Goal: Transaction & Acquisition: Purchase product/service

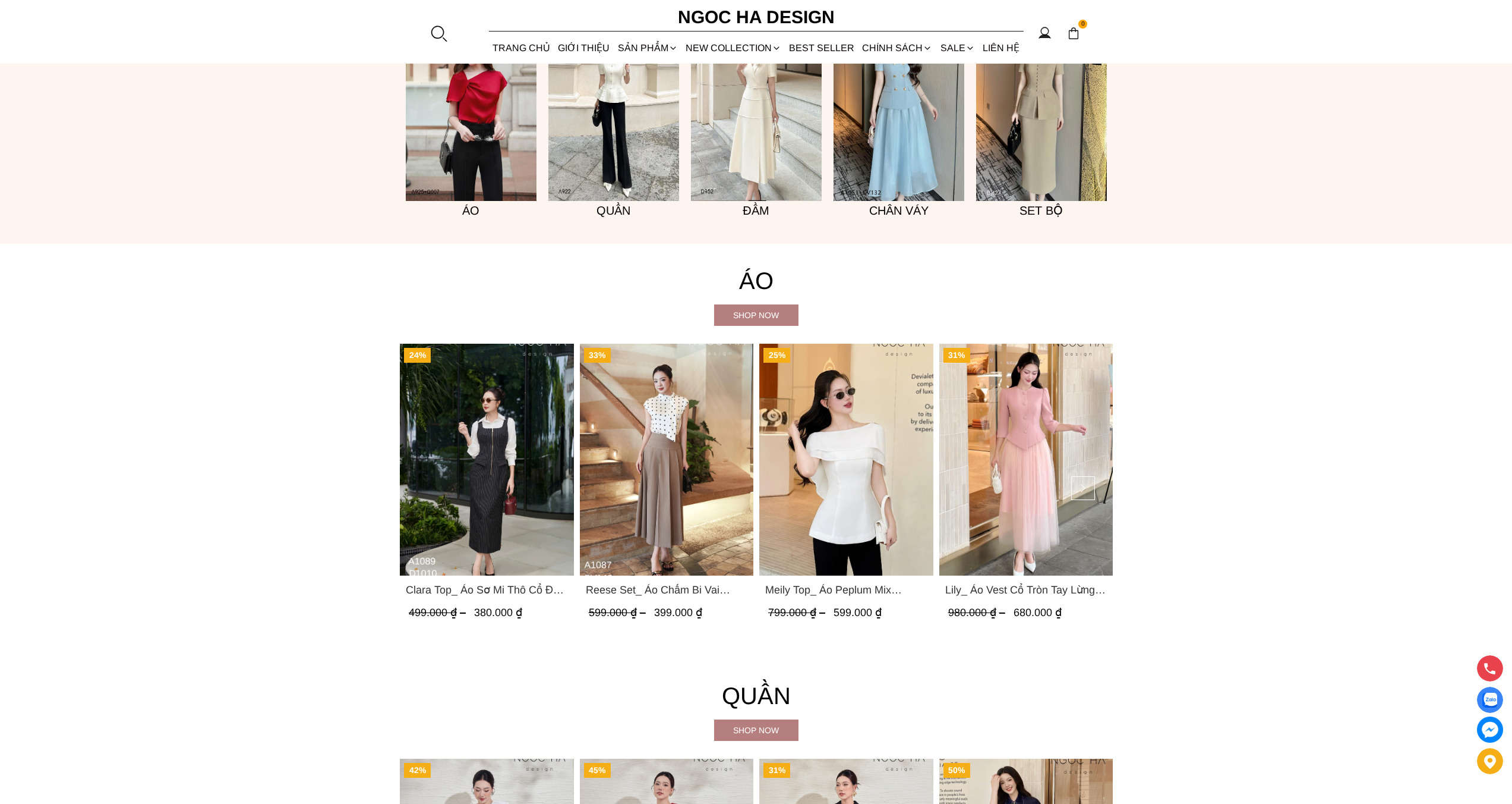
scroll to position [1337, 0]
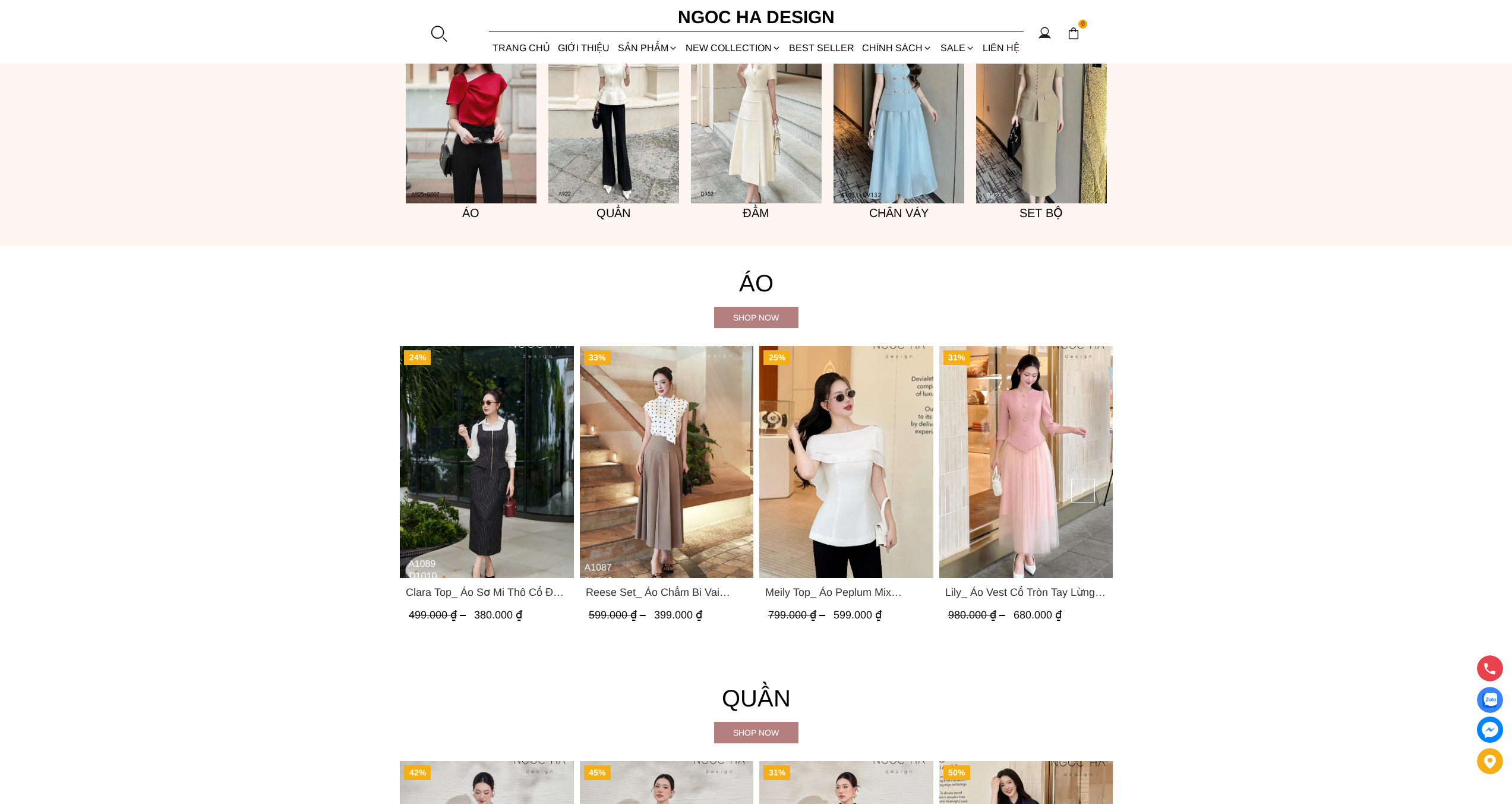
click at [491, 415] on img "Product image - Clara Top_ Áo Sơ Mi Thô Cổ Đức Màu Trắng A1089" at bounding box center [487, 462] width 174 height 232
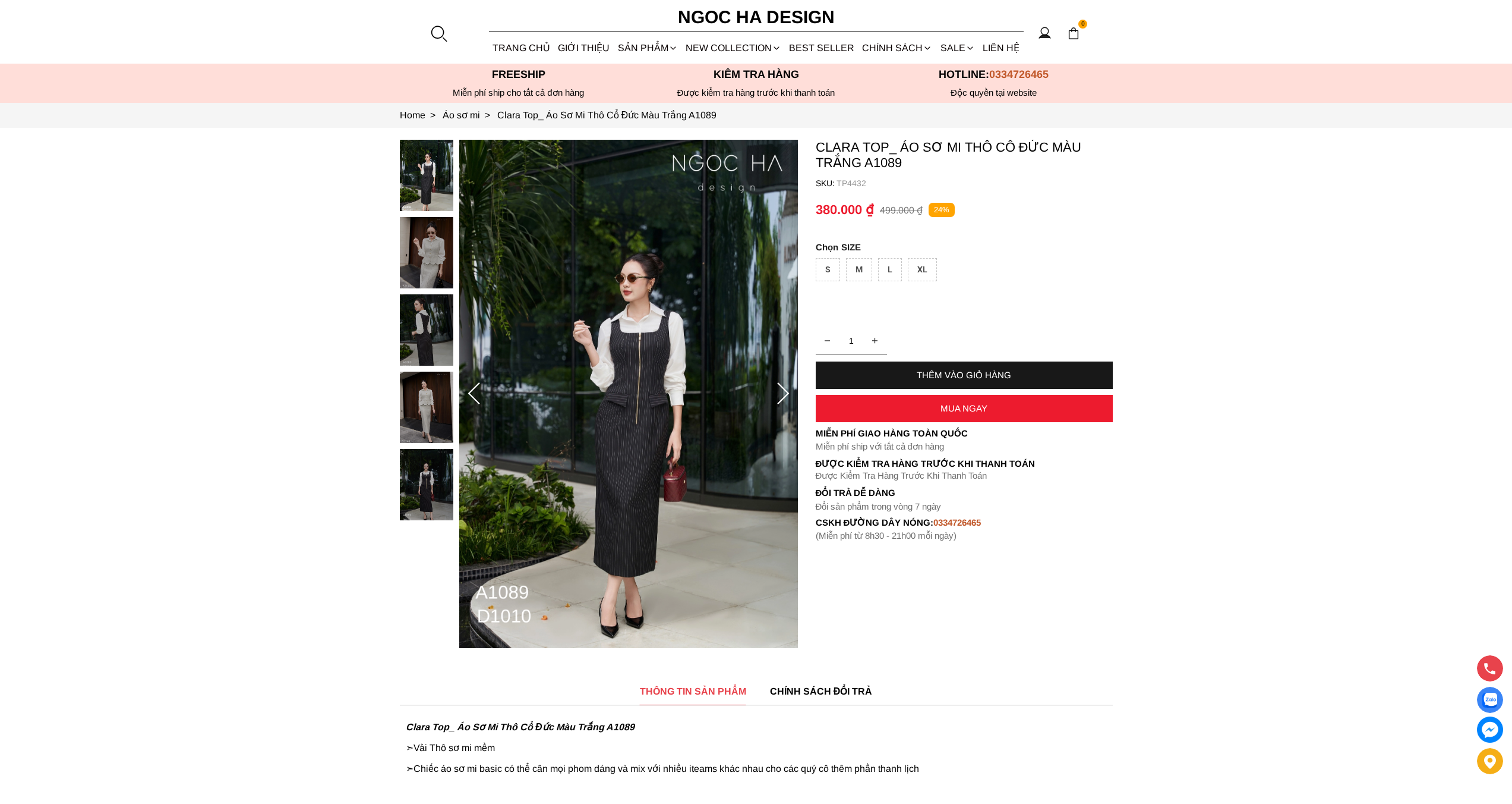
drag, startPoint x: 829, startPoint y: 265, endPoint x: 840, endPoint y: 275, distance: 14.9
click at [828, 265] on div "S" at bounding box center [828, 269] width 24 height 23
click at [952, 366] on div "THÊM VÀO GIỎ HÀNG" at bounding box center [964, 375] width 297 height 27
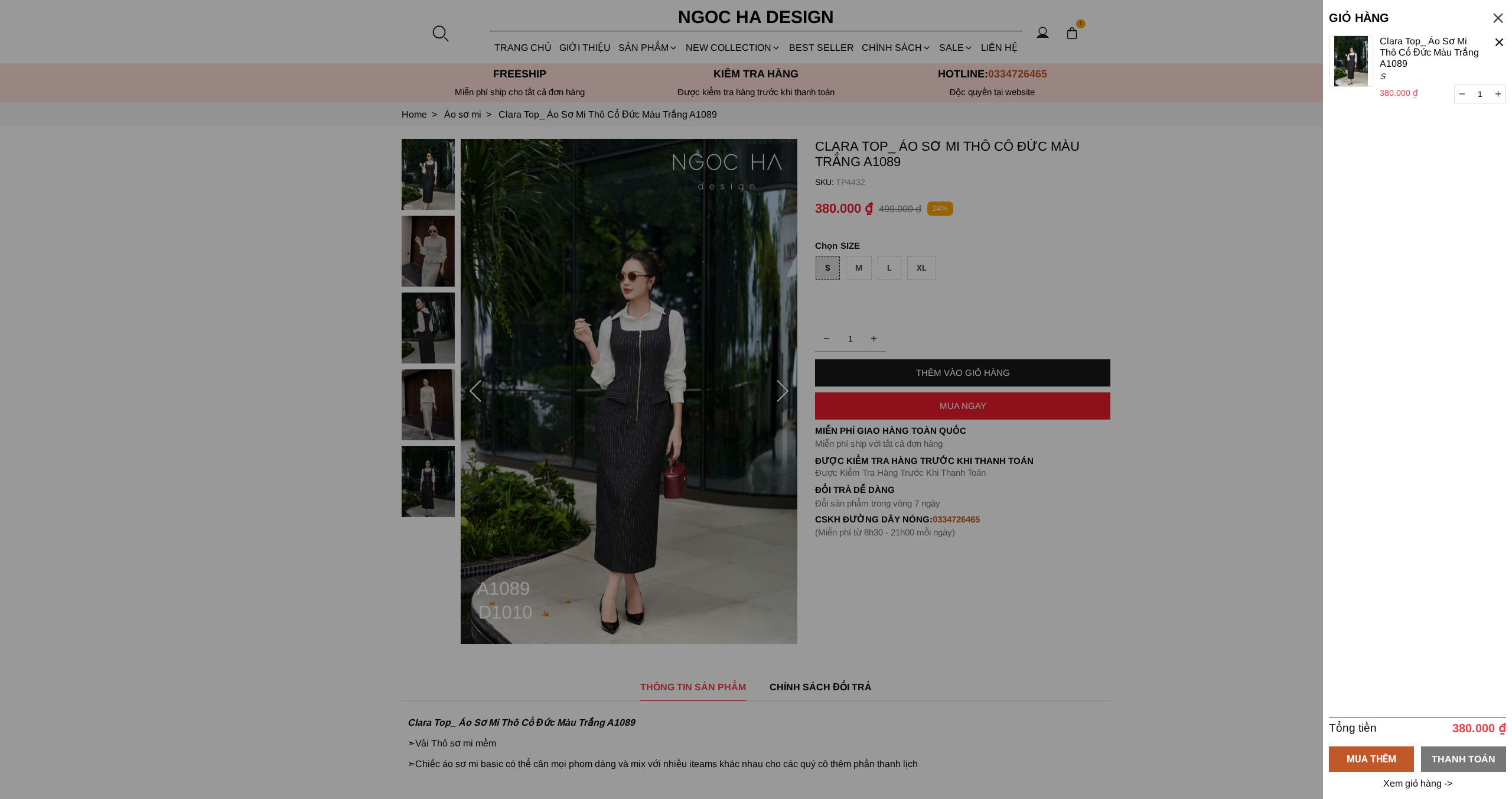
click at [1459, 748] on div "THANH TOÁN" at bounding box center [1463, 759] width 85 height 25
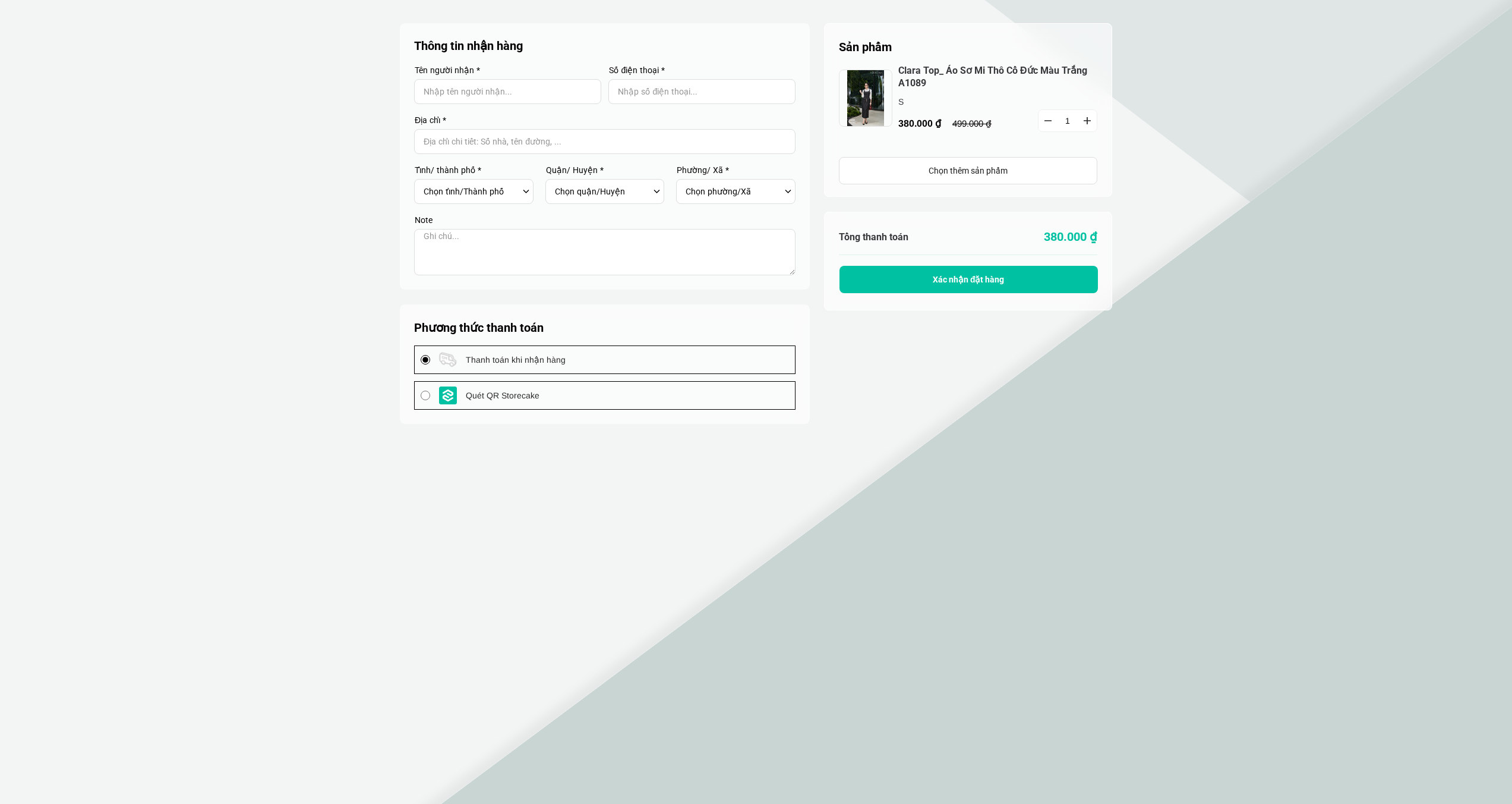
click at [508, 90] on input "Input Nhập tên người nhận..." at bounding box center [507, 92] width 187 height 25
type input "P"
type input "S"
type input "Pancake test"
type input "0987654321"
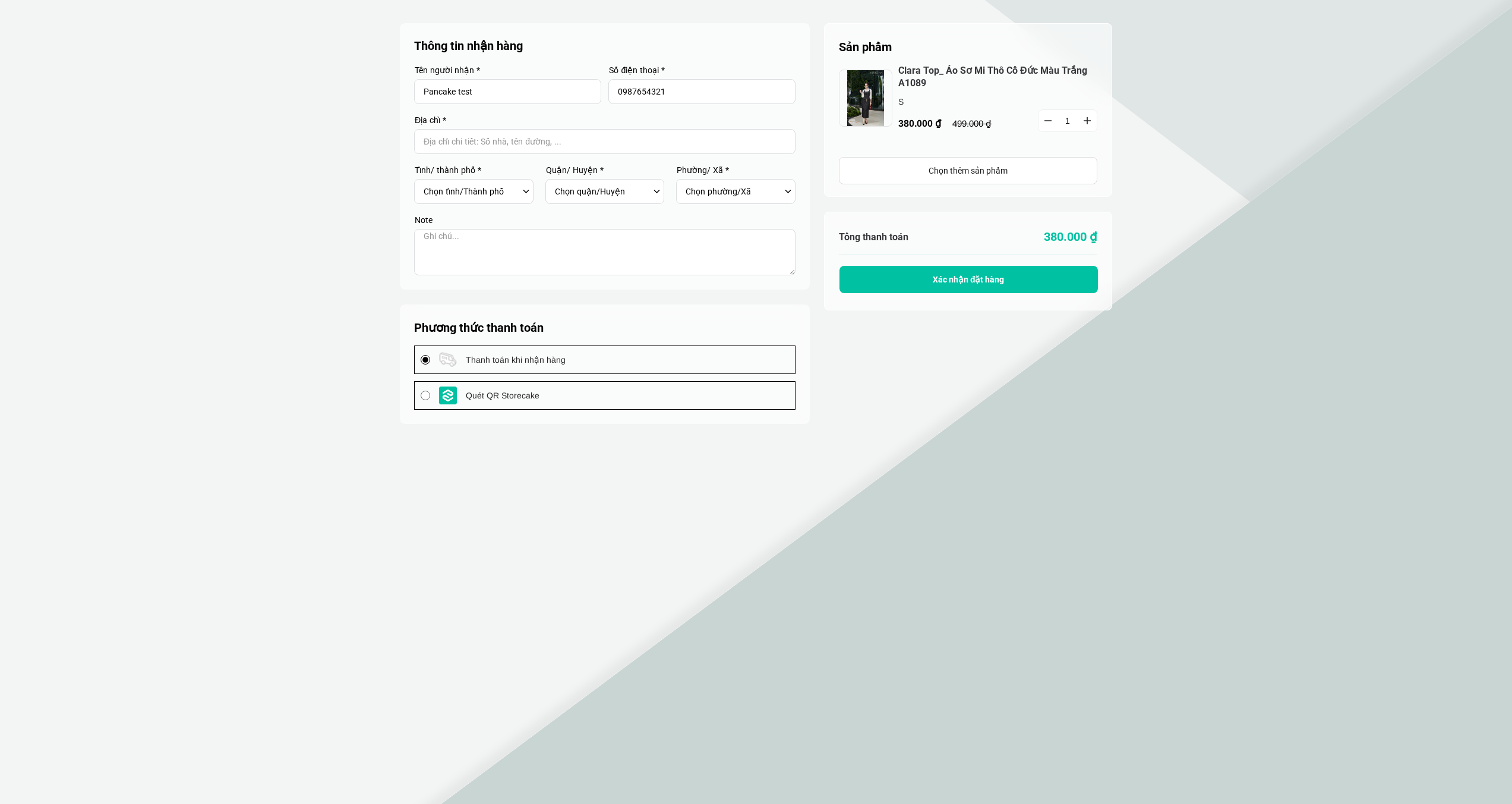
click at [446, 146] on input "Input address with auto completion" at bounding box center [604, 141] width 382 height 25
type input "a"
type input "t"
type input "Test"
click at [466, 239] on textarea at bounding box center [604, 252] width 382 height 46
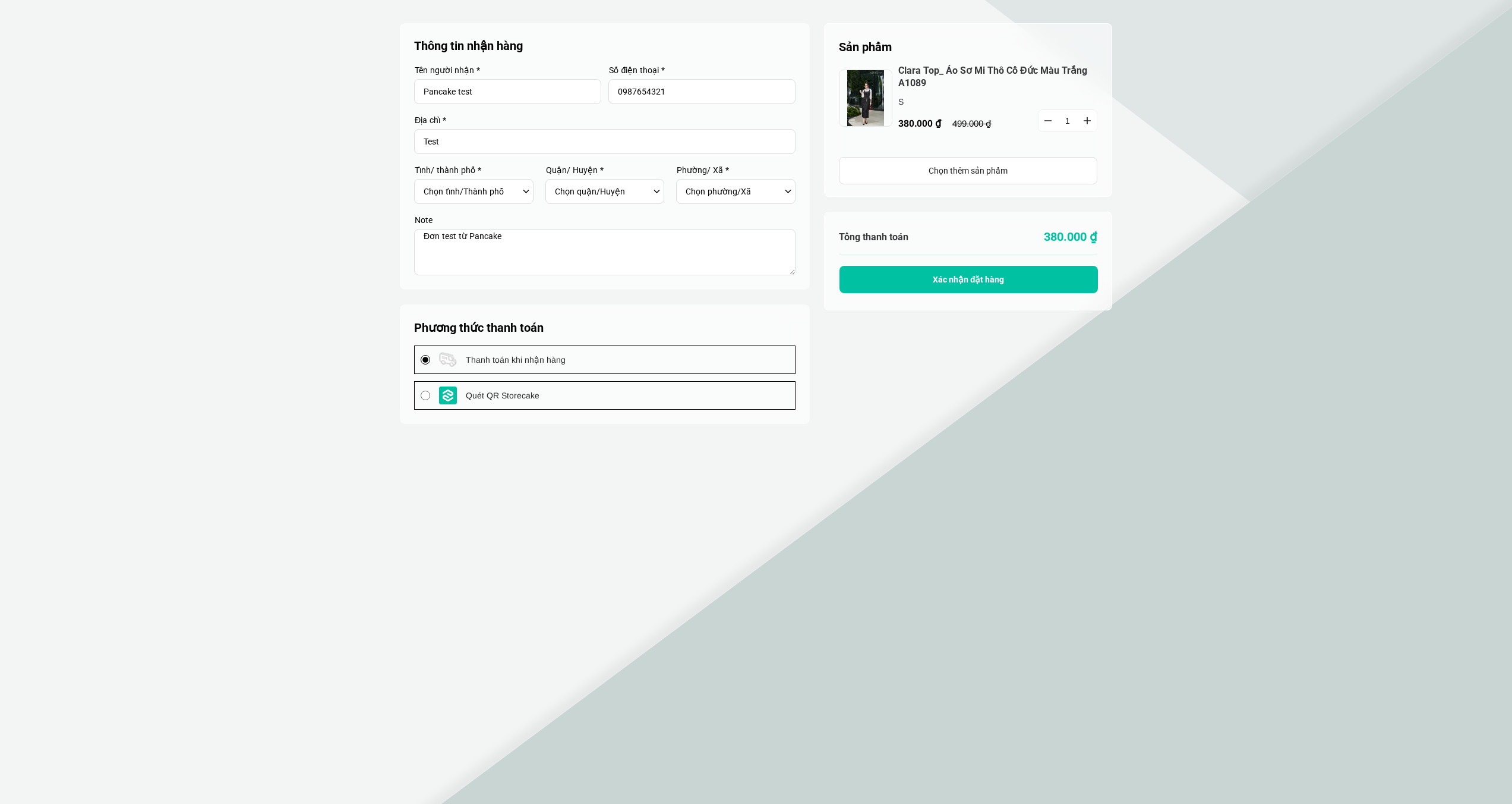
type textarea "Đơn test từ Pancake"
click at [484, 197] on select "Chọn tỉnh/Thành phố Hà Nội Hồ Chí Minh An Giang Bà Rịa-Vũng Tàu Bắc Giang Bắc K…" at bounding box center [472, 191] width 96 height 20
select select "101"
click at [424, 181] on select "Chọn tỉnh/Thành phố Hà Nội Hồ Chí Minh An Giang Bà Rịa-Vũng Tàu Bắc Giang Bắc K…" at bounding box center [472, 191] width 96 height 20
click at [586, 194] on select "Chọn quận/Huyện" at bounding box center [603, 191] width 96 height 20
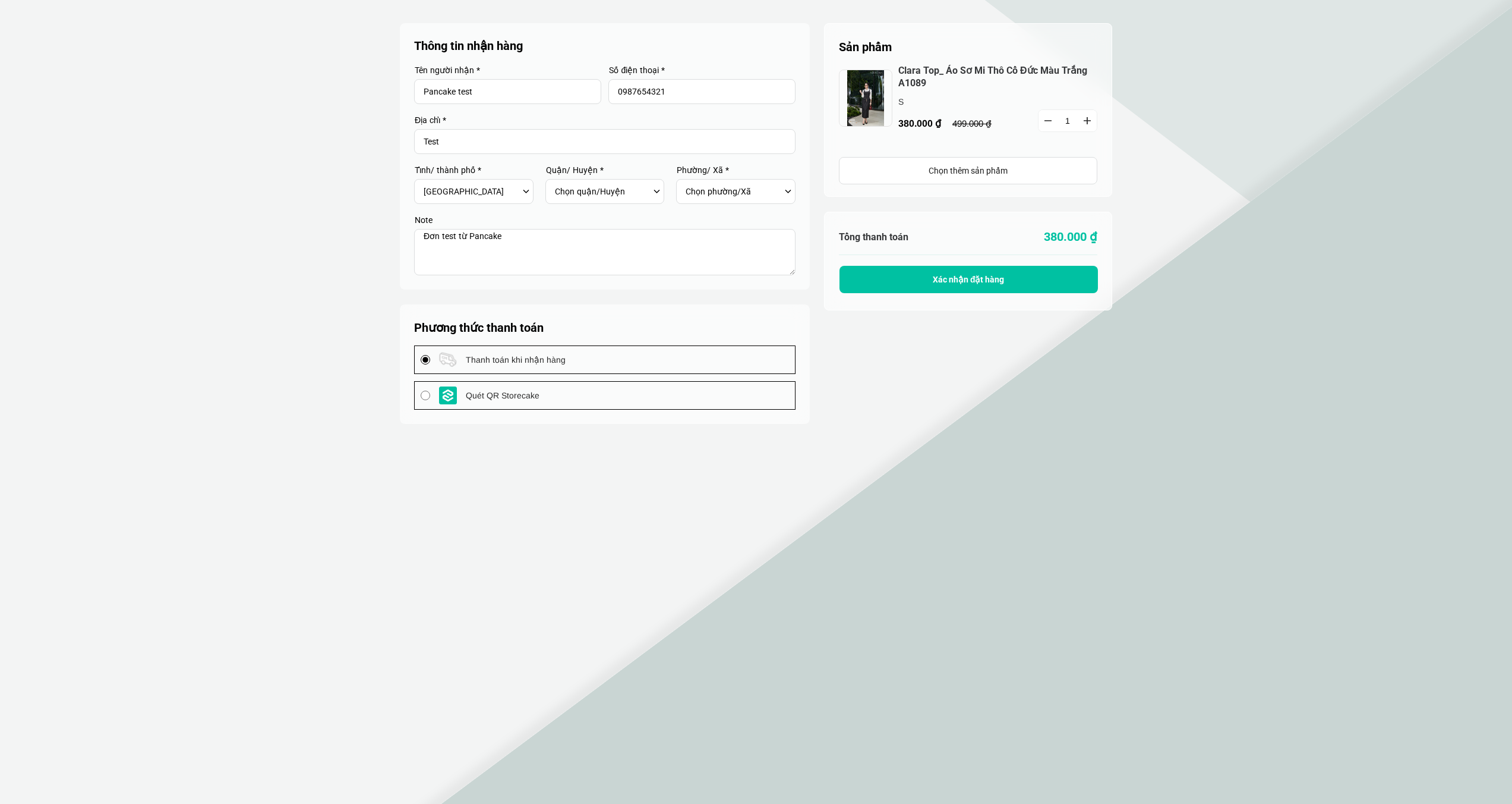
select select "10129"
click at [555, 181] on select "Chọn quận/Huyện Huyện Ba Vì Huyện Chương Mỹ Huyện Đan Phượng Huyện Đông Anh Huy…" at bounding box center [603, 191] width 96 height 20
click at [739, 191] on select "Chọn phường/Xã Thị trấn Tây Đằng Xã Ba Trại Xã Ba Vì Xã Cẩm Lĩnh Xã Cam Thượng …" at bounding box center [734, 191] width 96 height 20
select select "1012901"
click at [686, 181] on select "Chọn phường/Xã Thị trấn Tây Đằng Xã Ba Trại Xã Ba Vì Xã Cẩm Lĩnh Xã Cam Thượng …" at bounding box center [734, 191] width 96 height 20
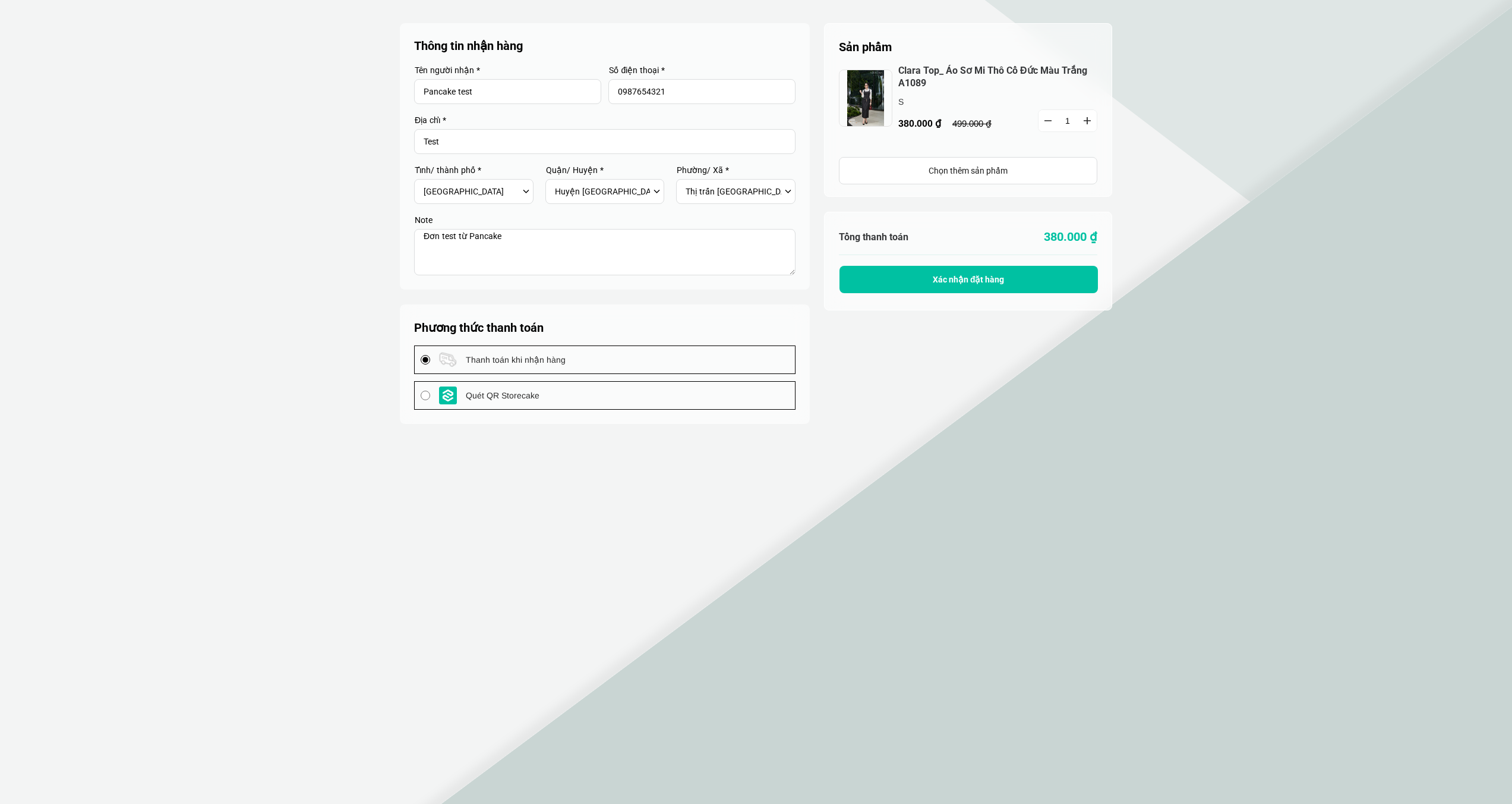
click at [588, 281] on div at bounding box center [604, 156] width 410 height 267
click at [993, 277] on span "Xác nhận đặt hàng" at bounding box center [969, 279] width 72 height 9
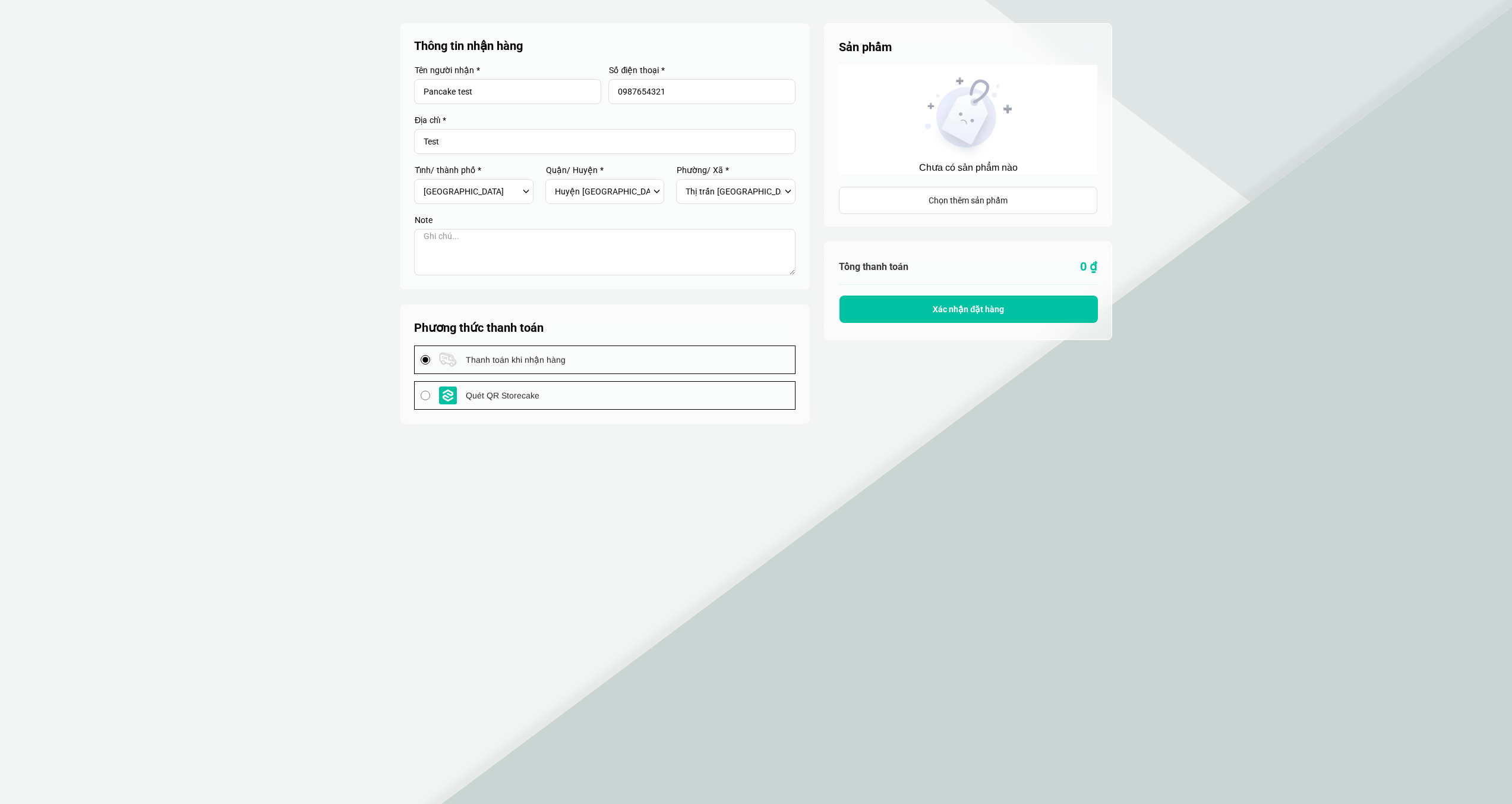
select select "101"
select select "10129"
select select "1012901"
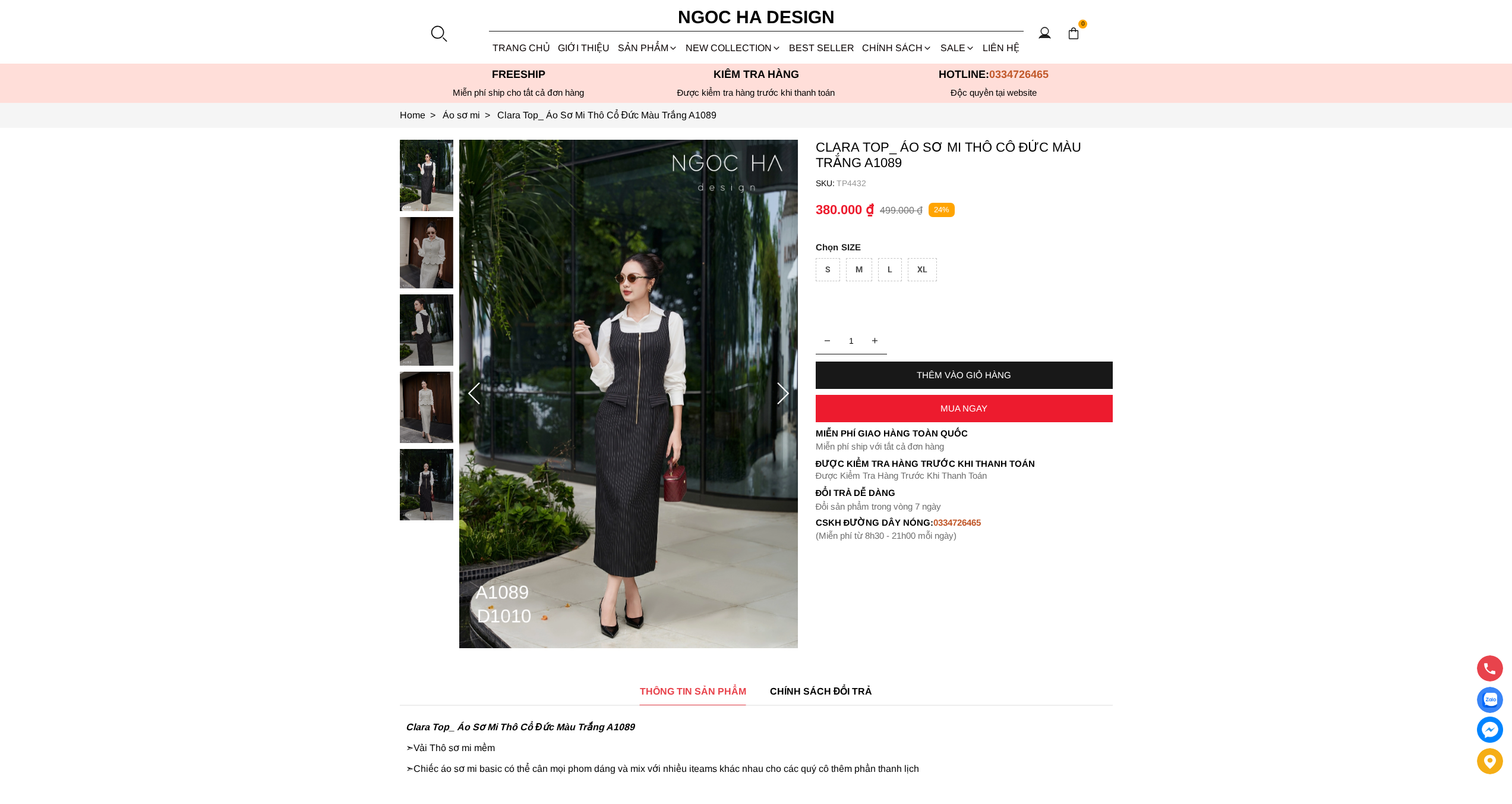
click at [744, 21] on h6 "Ngoc Ha Design" at bounding box center [756, 17] width 178 height 29
